Goal: Transaction & Acquisition: Purchase product/service

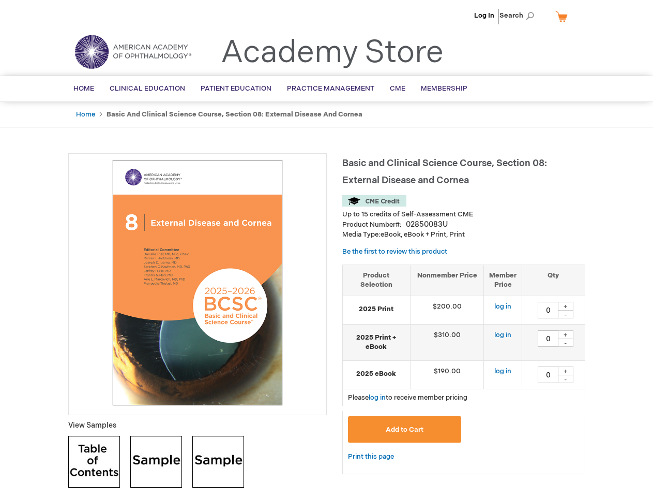
click at [326, 248] on div at bounding box center [197, 284] width 259 height 262
click at [520, 16] on span "Search" at bounding box center [519, 15] width 39 height 21
click at [464, 369] on td "$190.00" at bounding box center [447, 374] width 74 height 28
click at [566, 306] on div "+" at bounding box center [566, 306] width 16 height 9
click at [566, 314] on div "-" at bounding box center [566, 314] width 16 height 8
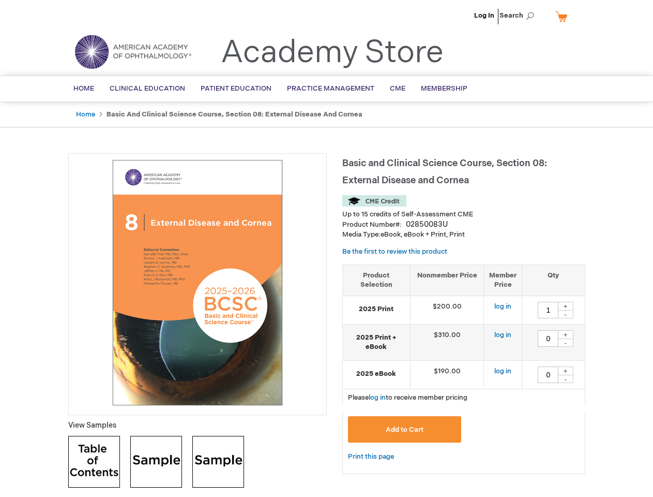
type input "0"
click at [566, 334] on div "+" at bounding box center [566, 334] width 16 height 9
click at [566, 342] on div "-" at bounding box center [566, 342] width 16 height 8
type input "0"
click at [566, 370] on div "+" at bounding box center [566, 370] width 16 height 9
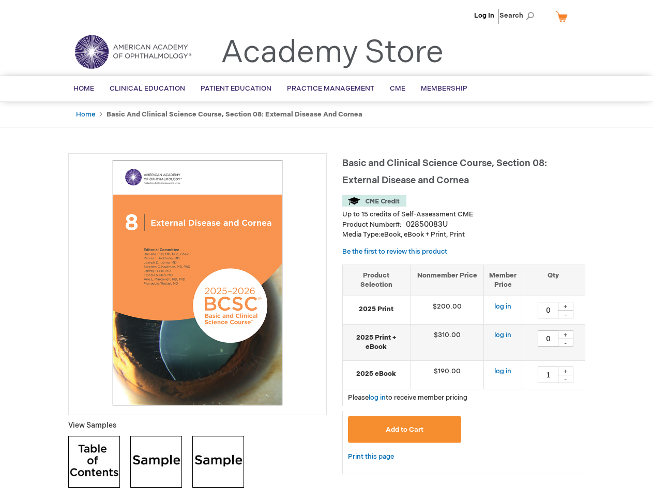
click at [566, 379] on div "-" at bounding box center [566, 378] width 16 height 8
type input "0"
